Goal: Navigation & Orientation: Find specific page/section

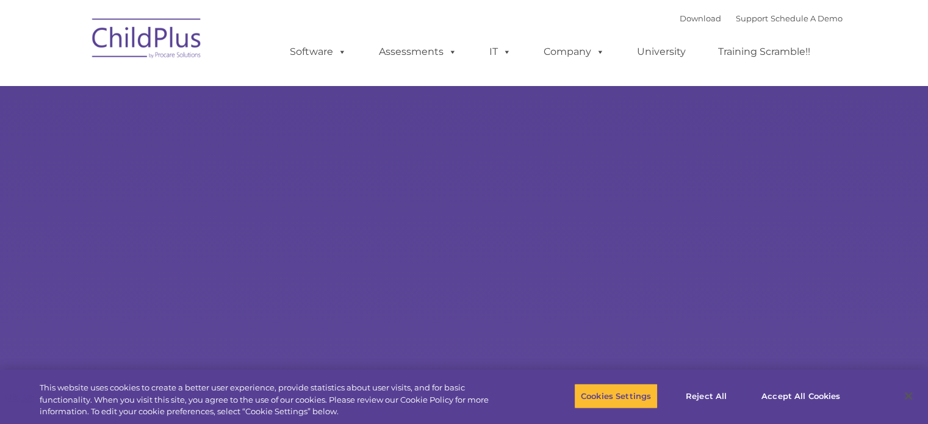
select select "MEDIUM"
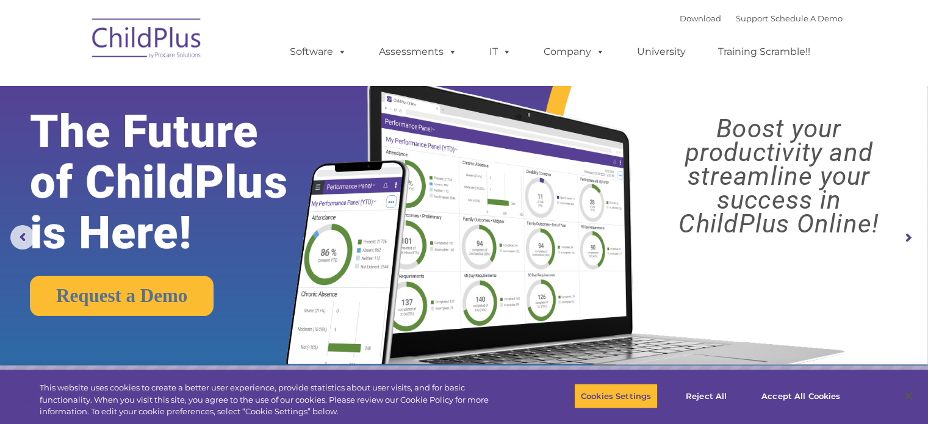
drag, startPoint x: 79, startPoint y: 0, endPoint x: 220, endPoint y: 21, distance: 143.0
click at [220, 21] on div "Download Support | Schedule A Demo  MENU MENU Software ChildPlus: The original…" at bounding box center [464, 42] width 756 height 67
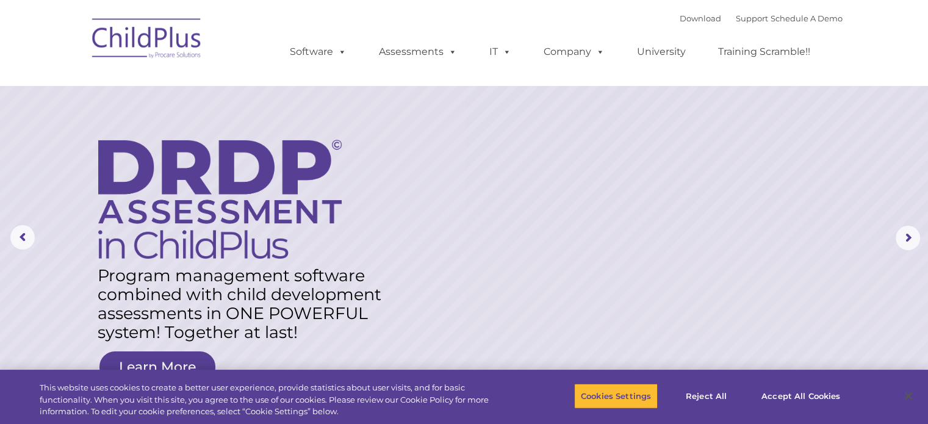
click at [159, 40] on img at bounding box center [147, 40] width 122 height 61
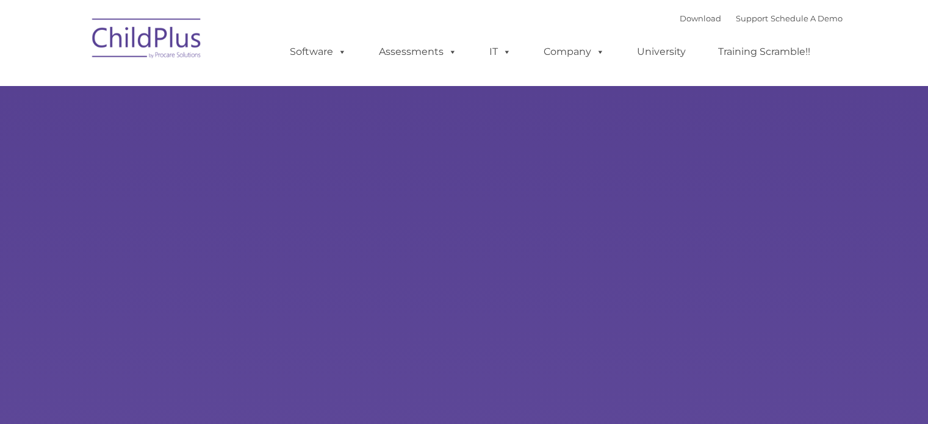
type input ""
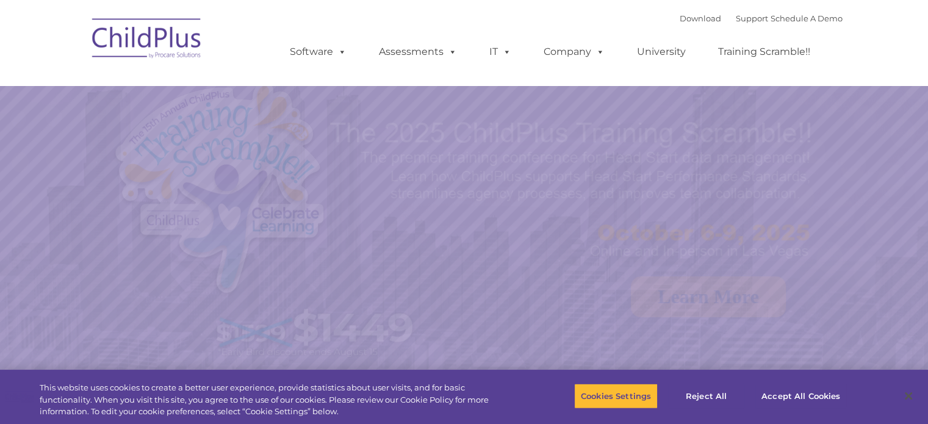
select select "MEDIUM"
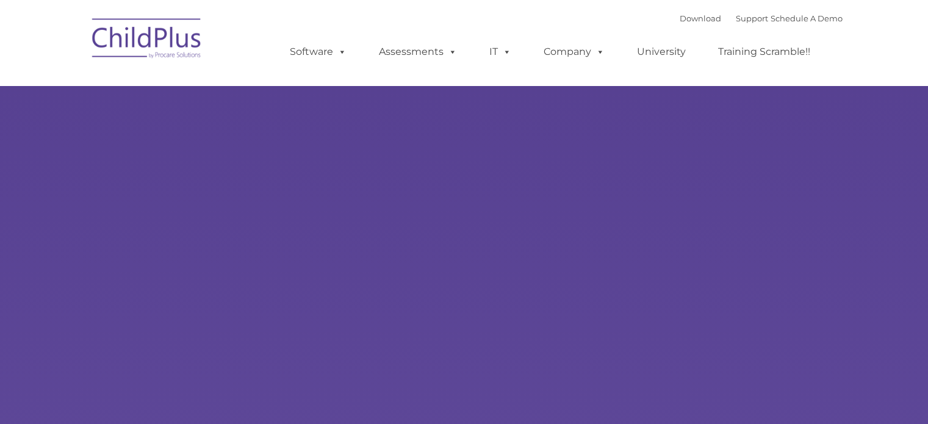
type input ""
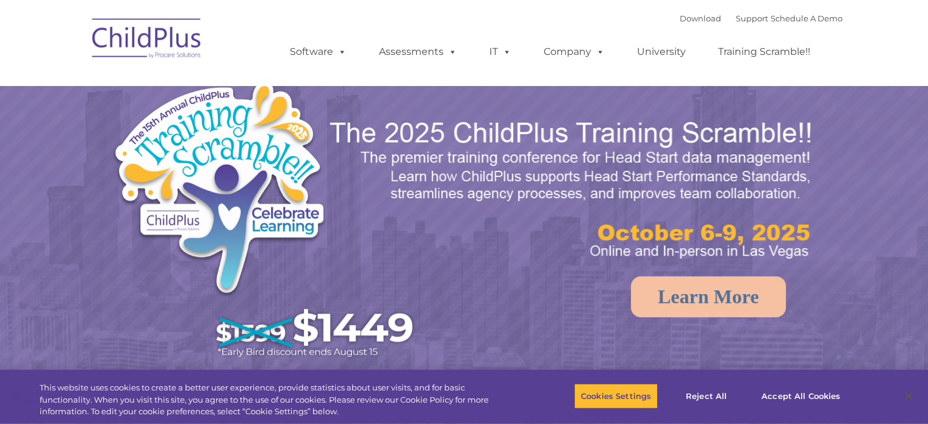
select select "MEDIUM"
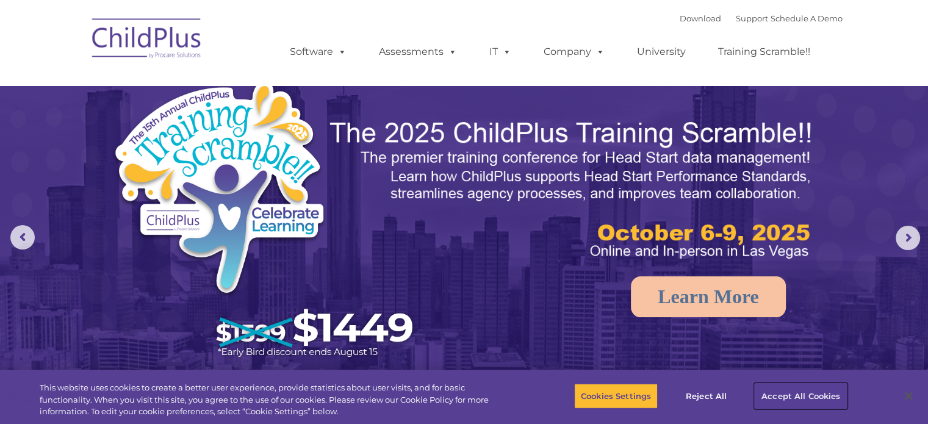
click at [770, 393] on button "Accept All Cookies" at bounding box center [800, 396] width 92 height 26
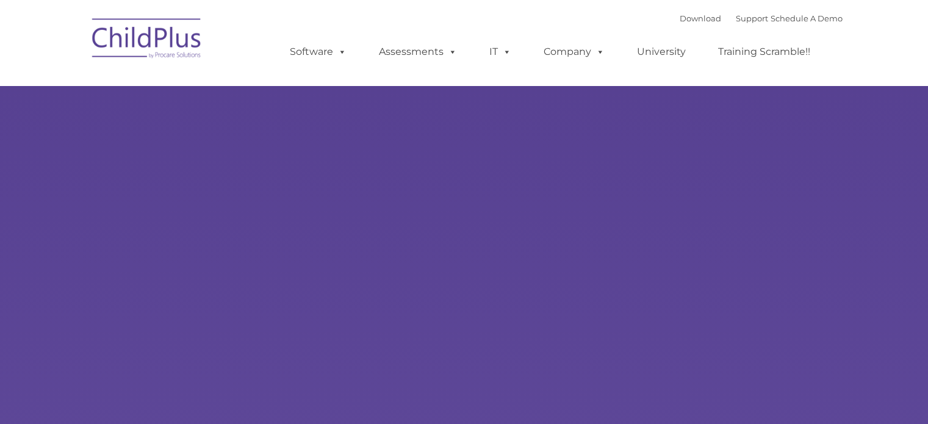
select select "MEDIUM"
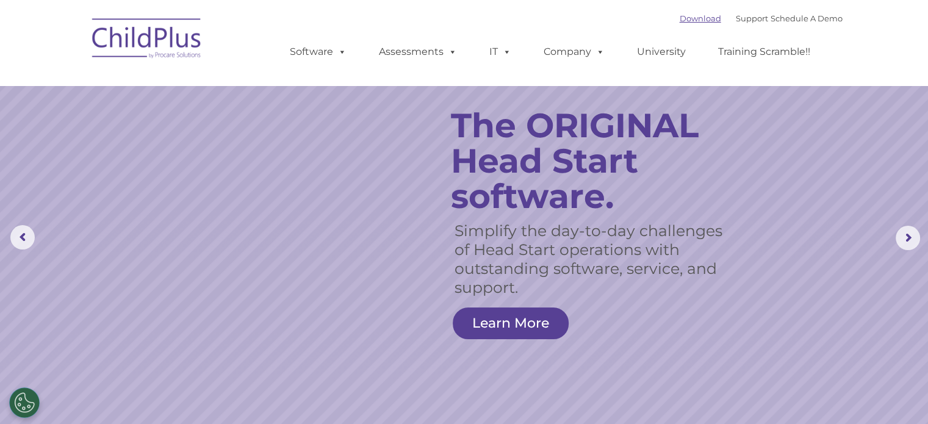
click at [679, 21] on link "Download" at bounding box center [699, 18] width 41 height 10
